Goal: Information Seeking & Learning: Learn about a topic

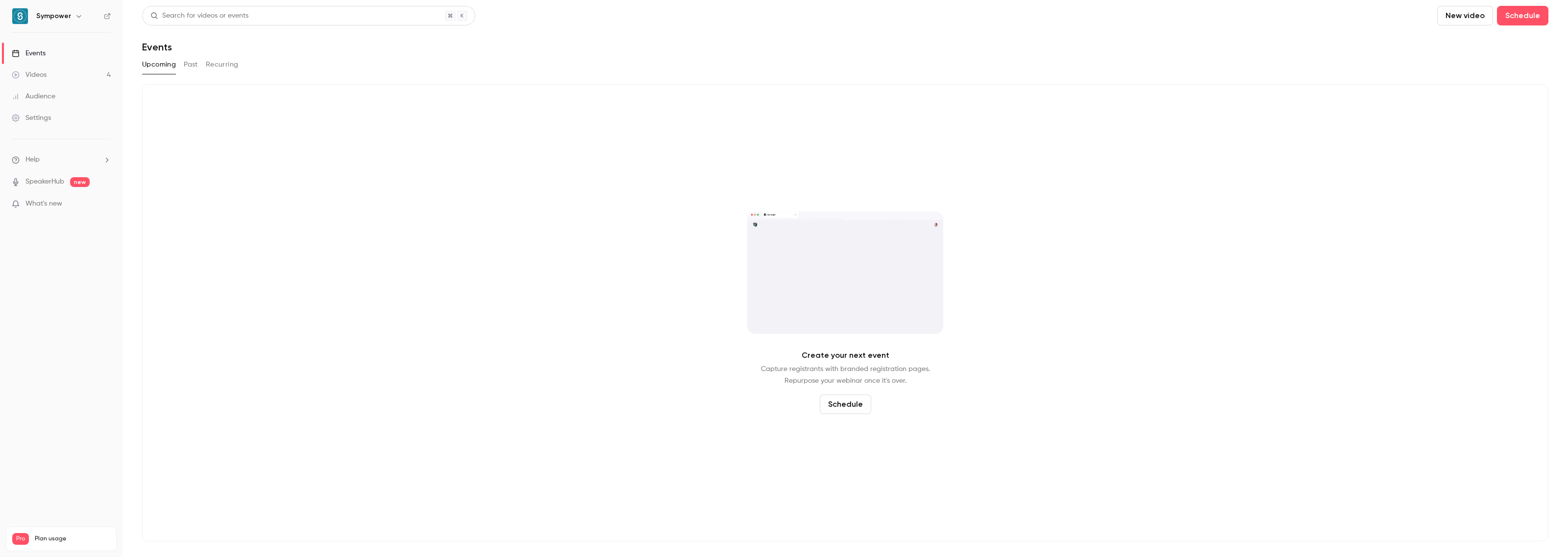
click at [29, 71] on div "Videos" at bounding box center [29, 75] width 35 height 10
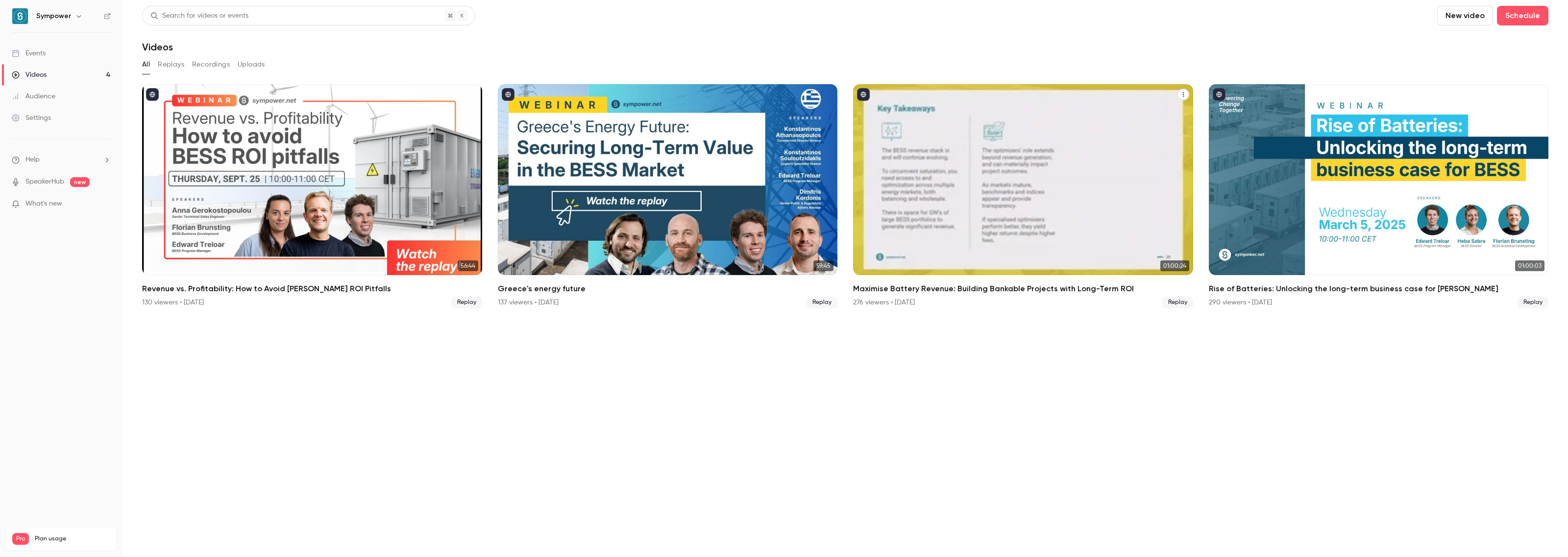
click at [995, 289] on h2 "Maximise Battery Revenue: Building Bankable Projects with Long-Term ROI" at bounding box center [1023, 289] width 340 height 12
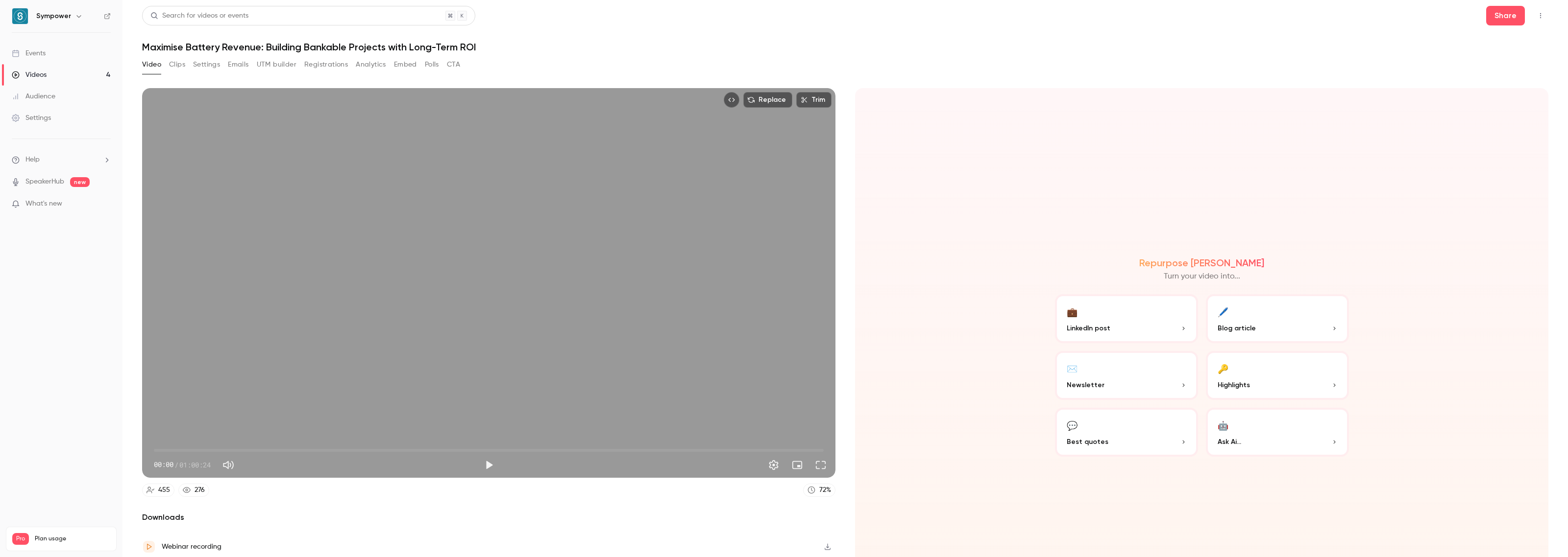
click at [311, 64] on button "Registrations" at bounding box center [326, 64] width 43 height 15
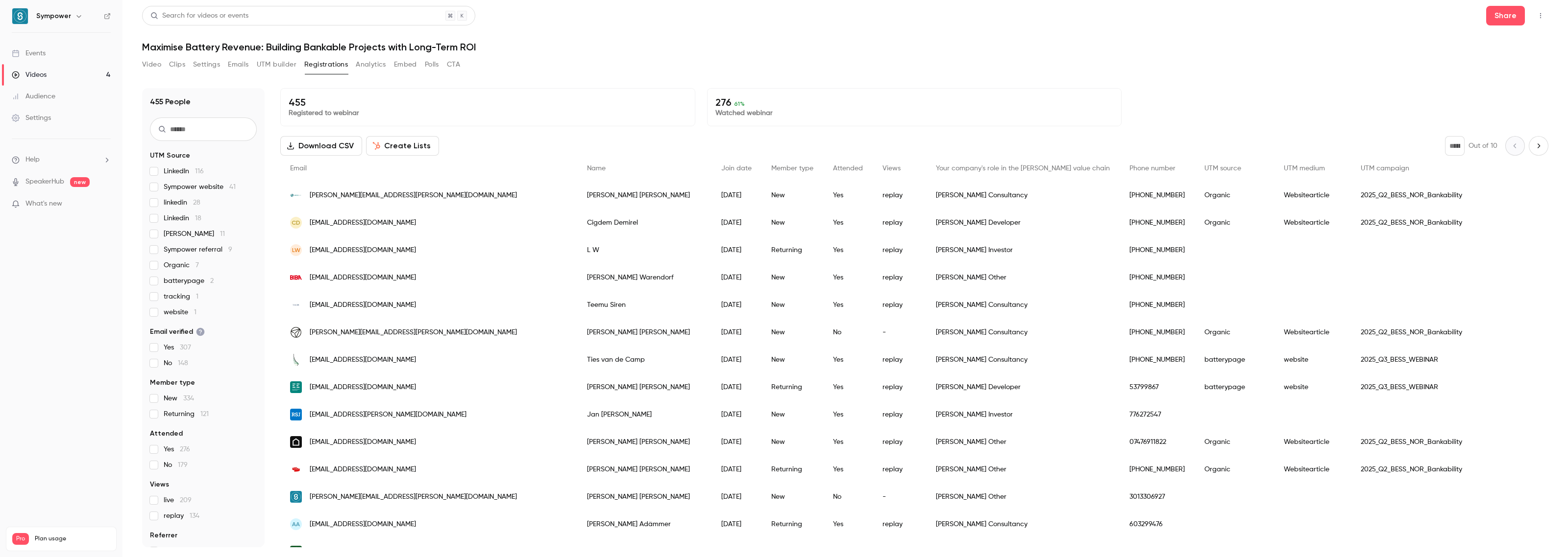
click at [1529, 145] on button "Next page" at bounding box center [1538, 146] width 19 height 19
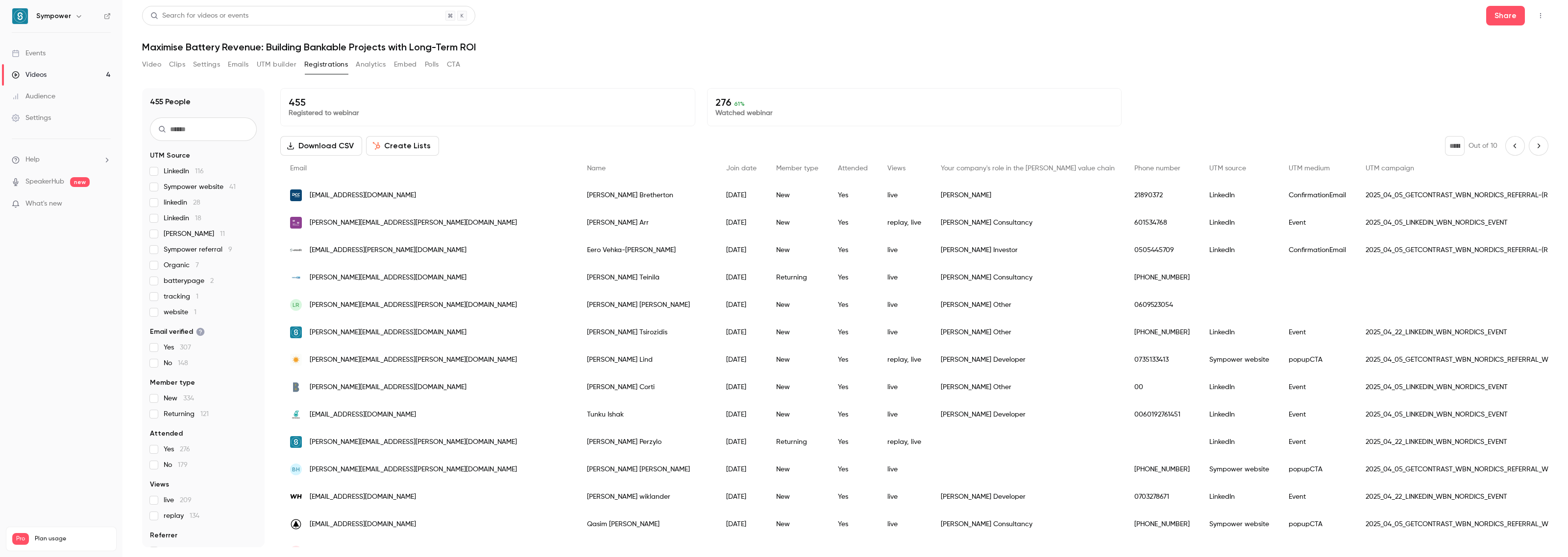
click at [1533, 147] on icon "Next page" at bounding box center [1538, 146] width 11 height 8
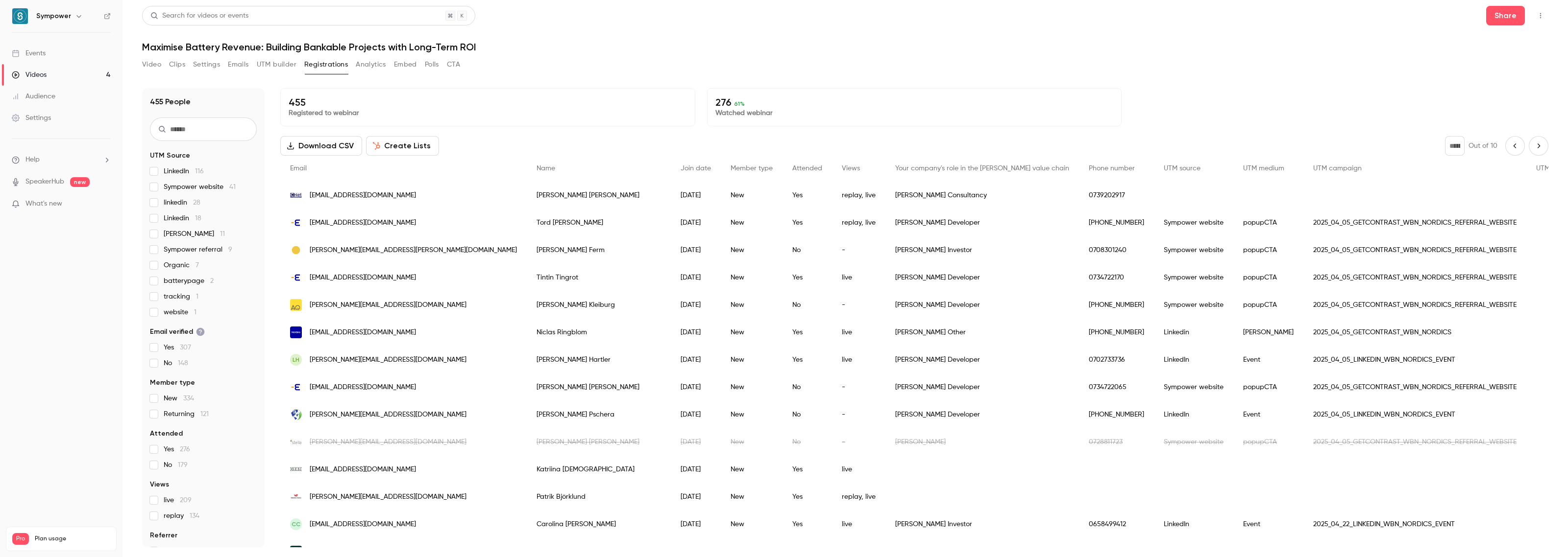
click at [1533, 147] on icon "Next page" at bounding box center [1538, 146] width 11 height 8
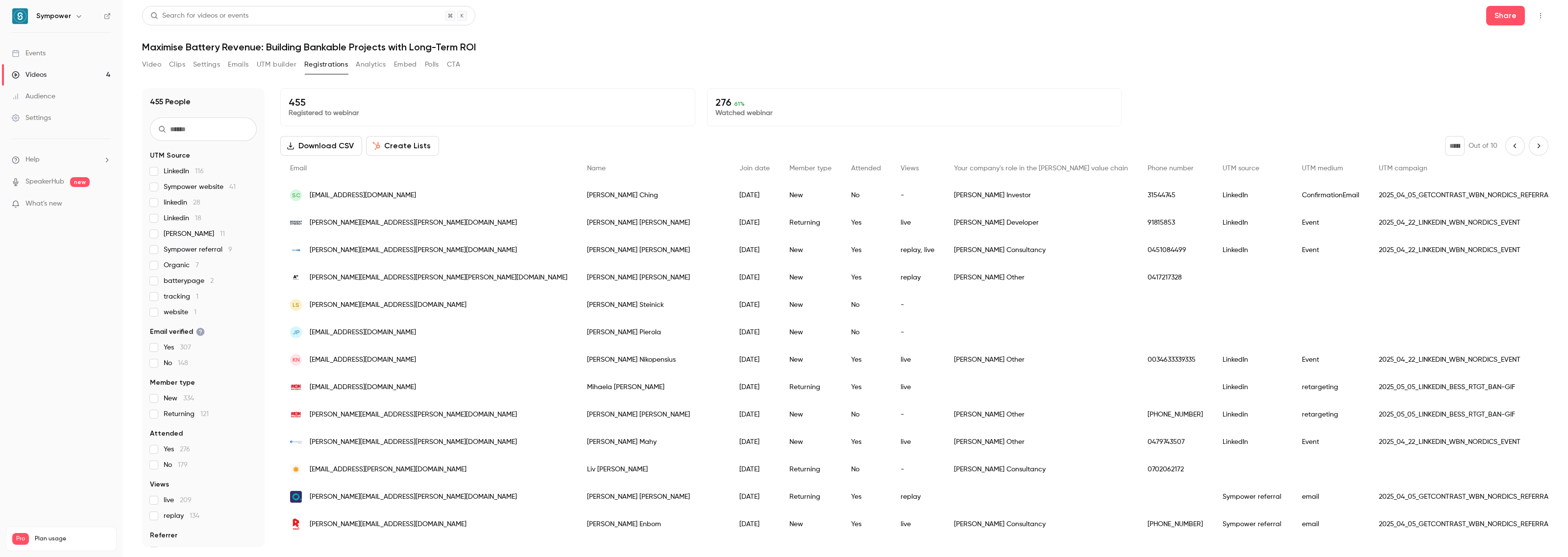
click at [1533, 147] on icon "Next page" at bounding box center [1538, 146] width 11 height 8
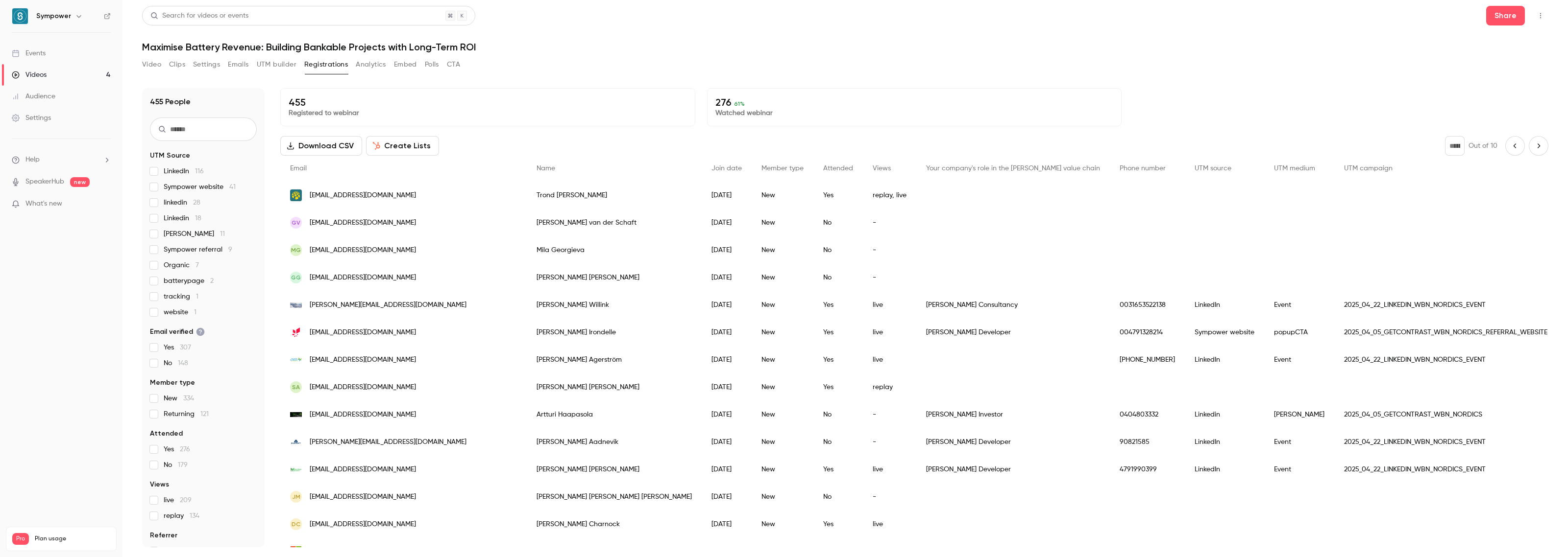
click at [1533, 147] on icon "Next page" at bounding box center [1538, 146] width 11 height 8
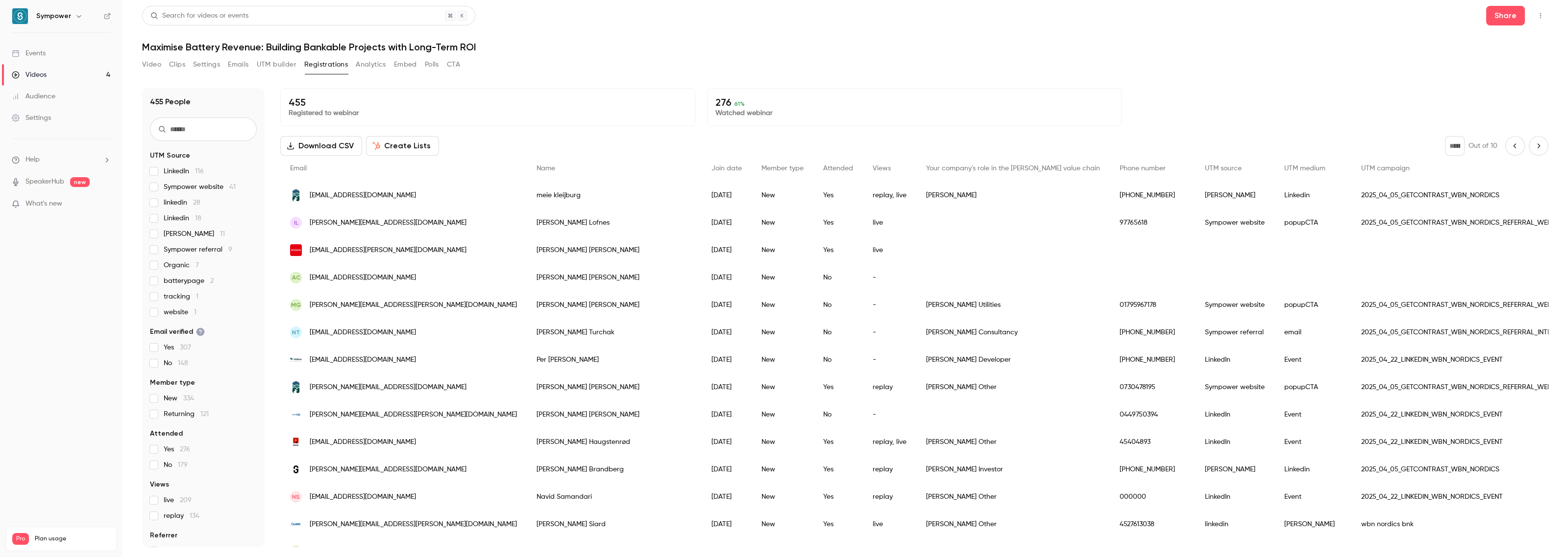
click at [1533, 147] on icon "Next page" at bounding box center [1538, 146] width 11 height 8
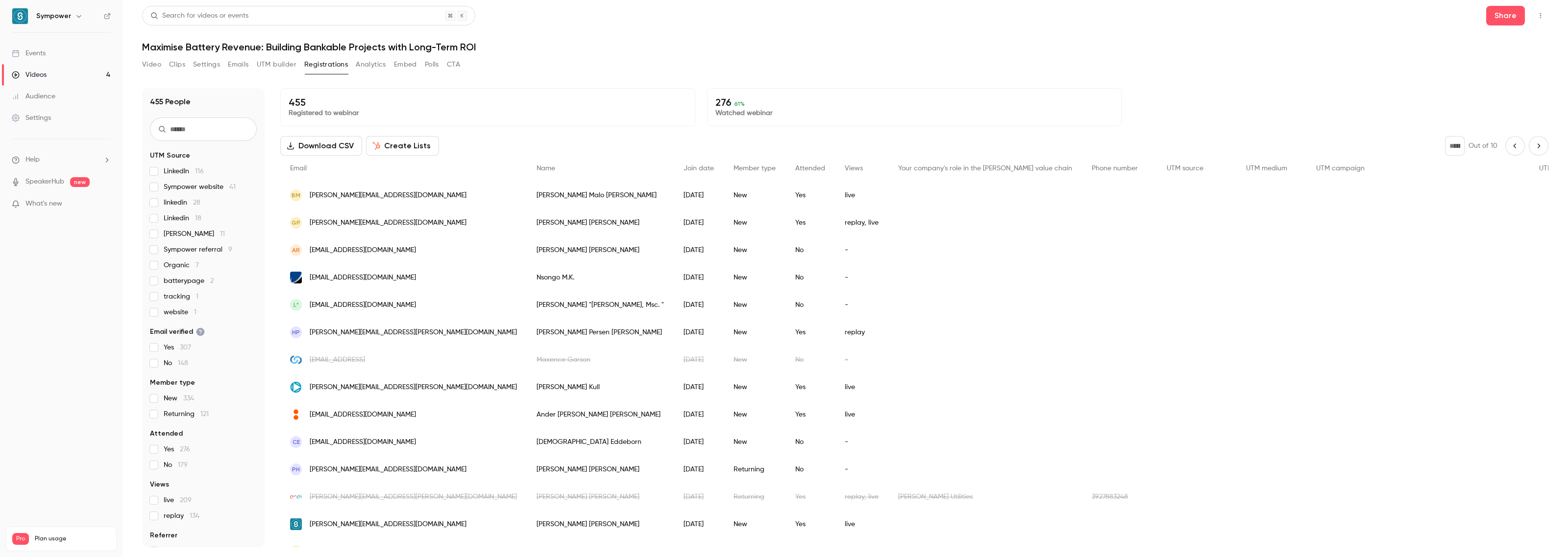
click at [1533, 147] on icon "Next page" at bounding box center [1538, 146] width 11 height 8
type input "*"
